Goal: Check status

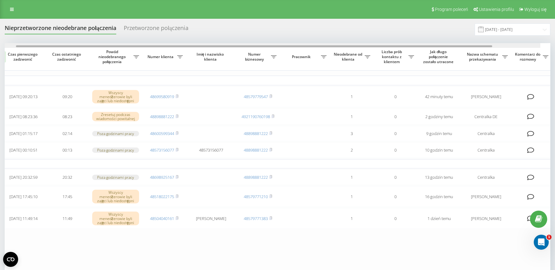
scroll to position [0, 79]
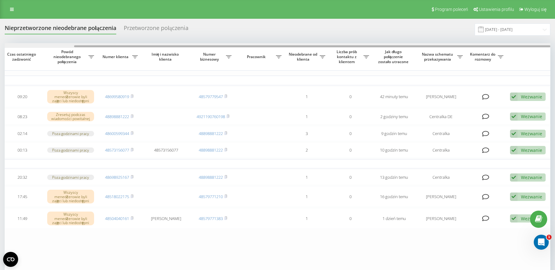
drag, startPoint x: 413, startPoint y: 47, endPoint x: 508, endPoint y: 52, distance: 94.9
click at [508, 52] on div "Wybierz wszystko Czas pierwszego zadzwonić Czas ostatniego zadzwonić Powód nieo…" at bounding box center [278, 158] width 546 height 231
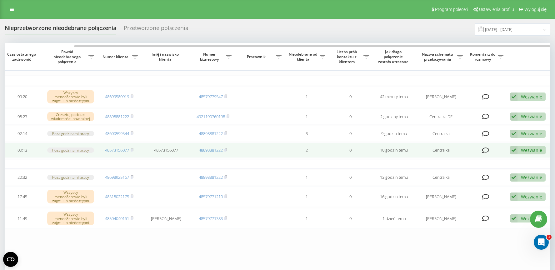
click at [527, 153] on div "Wezwanie" at bounding box center [531, 150] width 21 height 6
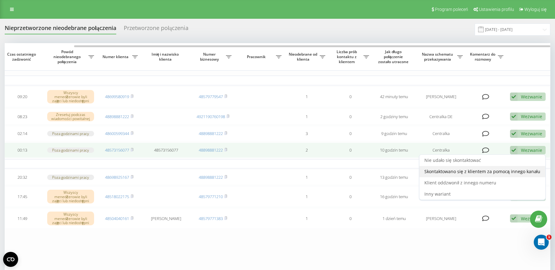
click at [462, 175] on span "Skontaktowano się z klientem za pomocą innego kanału" at bounding box center [483, 172] width 116 height 6
